Goal: Task Accomplishment & Management: Use online tool/utility

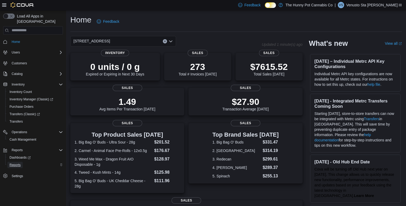
click at [16, 163] on span "Reports" at bounding box center [15, 165] width 11 height 4
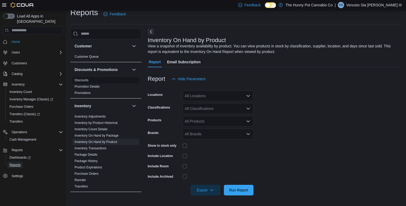
scroll to position [31, 0]
click at [246, 95] on icon "Open list of options" at bounding box center [248, 96] width 4 height 4
type input "****"
click at [218, 102] on div "[STREET_ADDRESS]" at bounding box center [218, 104] width 65 height 5
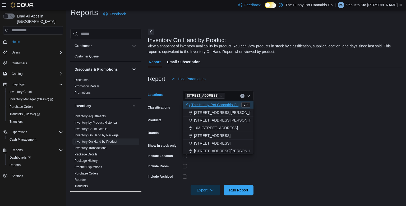
click at [287, 165] on form "Locations [STREET_ADDRESS] Selected. [STREET_ADDRESS] Backspace to delete [STRE…" at bounding box center [275, 139] width 254 height 111
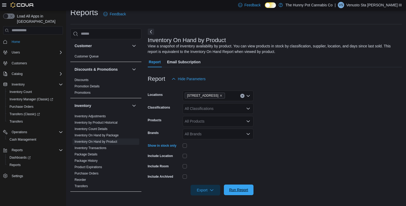
click at [246, 191] on span "Run Report" at bounding box center [238, 189] width 19 height 5
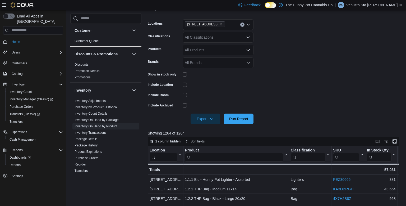
scroll to position [78, 0]
click at [206, 117] on span "Export" at bounding box center [205, 118] width 23 height 11
click at [207, 128] on span "Export to Excel" at bounding box center [206, 129] width 24 height 4
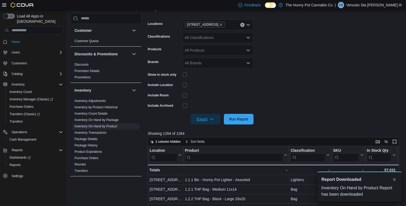
scroll to position [0, 0]
